Goal: Task Accomplishment & Management: Use online tool/utility

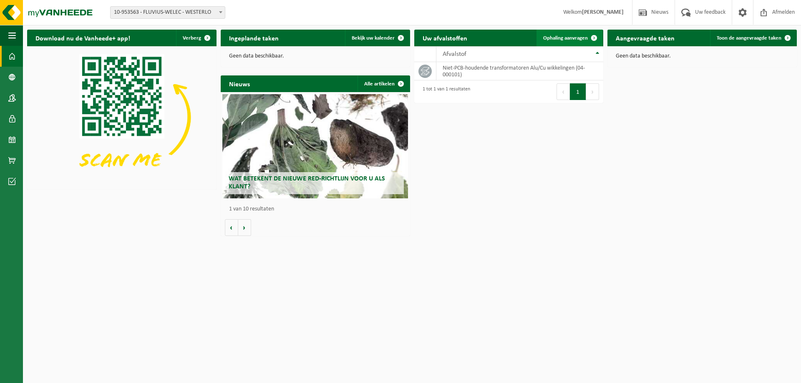
click at [582, 36] on span "Ophaling aanvragen" at bounding box center [565, 37] width 45 height 5
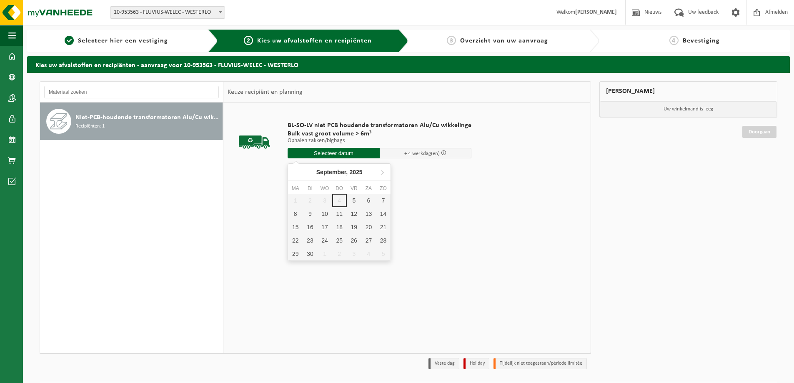
click at [344, 152] on input "text" at bounding box center [334, 153] width 92 height 10
click at [328, 212] on div "10" at bounding box center [324, 213] width 15 height 13
type input "Van 2025-09-10"
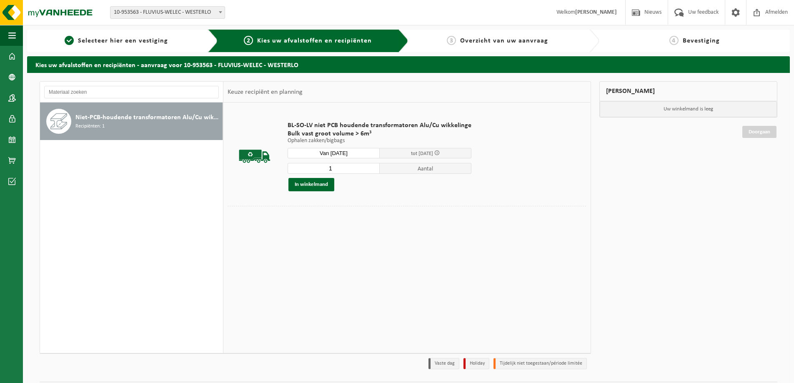
click at [371, 170] on input "1" at bounding box center [334, 168] width 92 height 11
click at [371, 166] on input "2" at bounding box center [334, 168] width 92 height 11
click at [371, 166] on input "3" at bounding box center [334, 168] width 92 height 11
click at [371, 166] on input "4" at bounding box center [334, 168] width 92 height 11
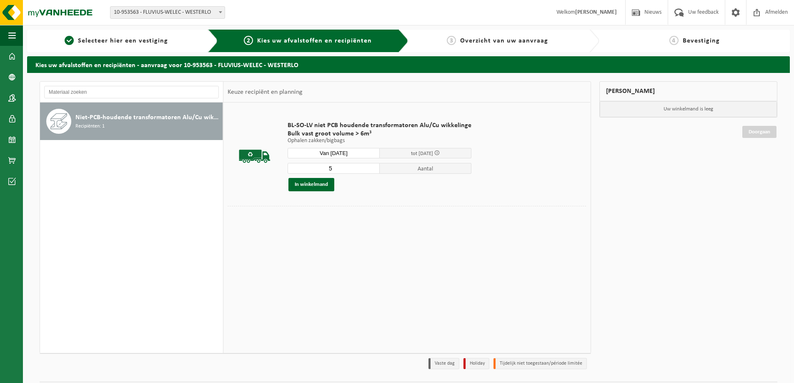
click at [371, 166] on input "5" at bounding box center [334, 168] width 92 height 11
click at [372, 170] on input "4" at bounding box center [334, 168] width 92 height 11
click at [372, 170] on input "3" at bounding box center [334, 168] width 92 height 11
click at [372, 170] on input "2" at bounding box center [334, 168] width 92 height 11
click at [372, 170] on input "1" at bounding box center [334, 168] width 92 height 11
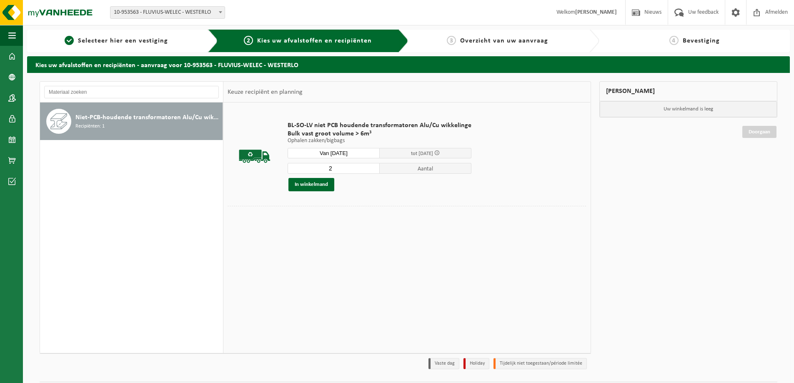
click at [370, 165] on input "2" at bounding box center [334, 168] width 92 height 11
click at [370, 165] on input "3" at bounding box center [334, 168] width 92 height 11
click at [370, 165] on input "4" at bounding box center [334, 168] width 92 height 11
click at [370, 165] on input "5" at bounding box center [334, 168] width 92 height 11
click at [370, 165] on input "6" at bounding box center [334, 168] width 92 height 11
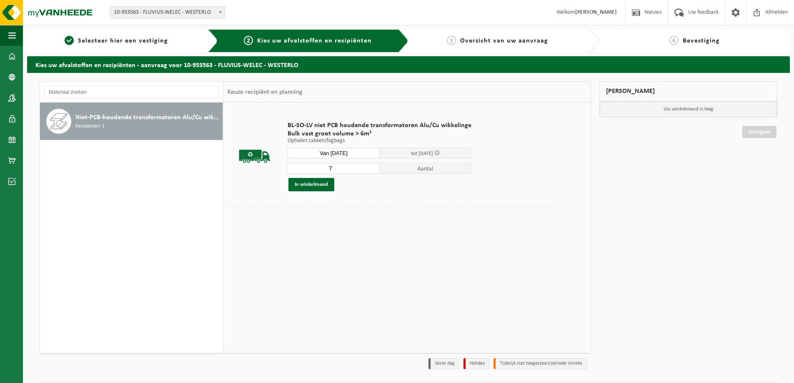
click at [370, 165] on input "7" at bounding box center [334, 168] width 92 height 11
click at [370, 165] on input "8" at bounding box center [334, 168] width 92 height 11
click at [370, 165] on input "9" at bounding box center [334, 168] width 92 height 11
click at [370, 165] on input "10" at bounding box center [334, 168] width 92 height 11
type input "11"
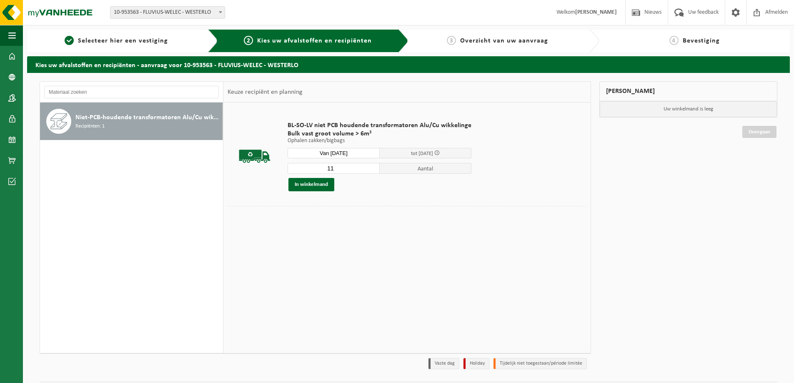
click at [370, 165] on input "11" at bounding box center [334, 168] width 92 height 11
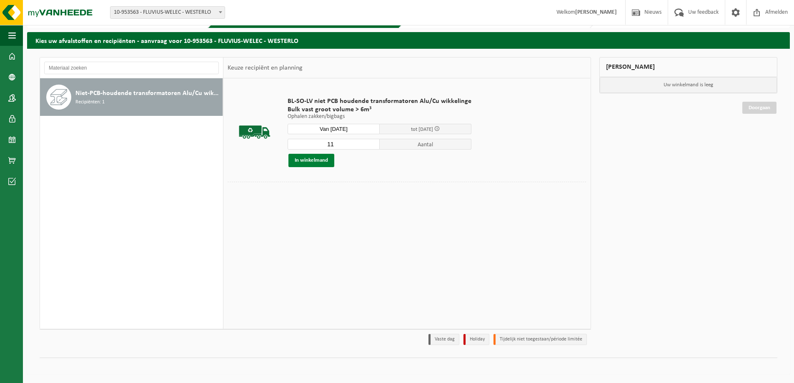
click at [311, 161] on button "In winkelmand" at bounding box center [312, 160] width 46 height 13
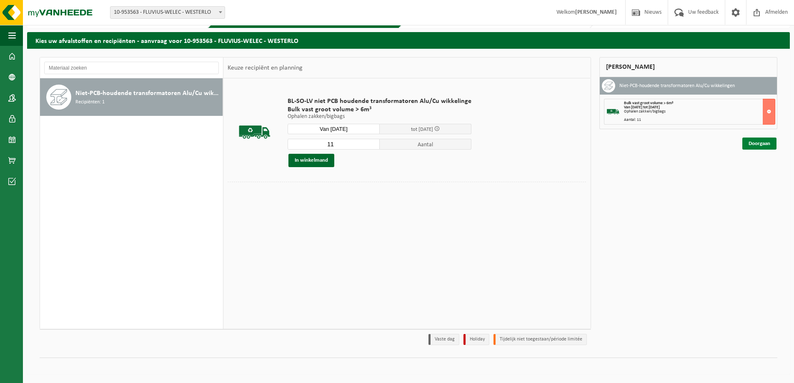
click at [751, 143] on link "Doorgaan" at bounding box center [760, 144] width 34 height 12
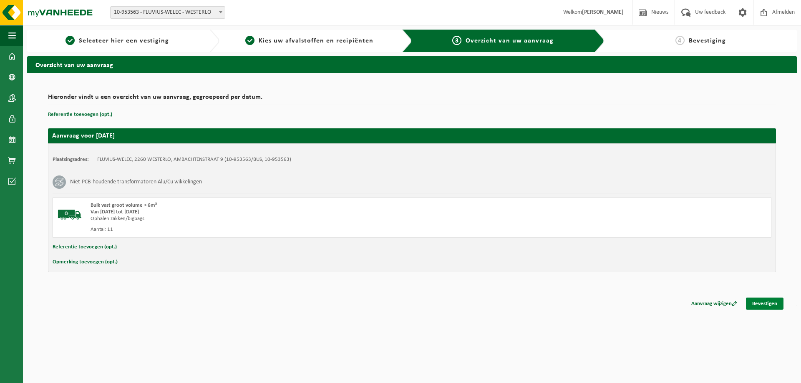
click at [767, 307] on link "Bevestigen" at bounding box center [765, 304] width 38 height 12
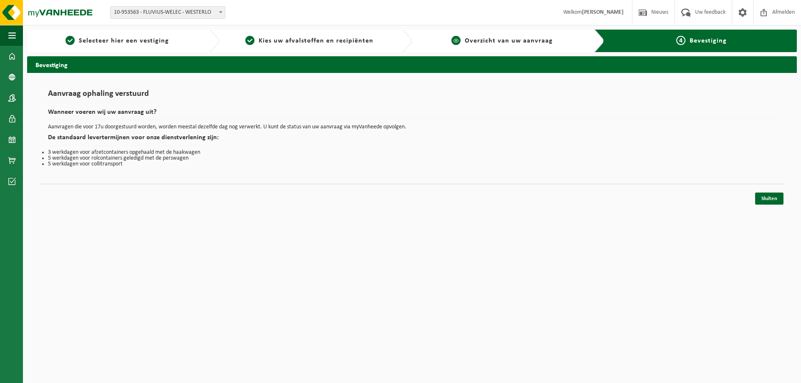
click at [505, 40] on span "Overzicht van uw aanvraag" at bounding box center [509, 41] width 88 height 7
